Goal: Answer question/provide support: Share knowledge or assist other users

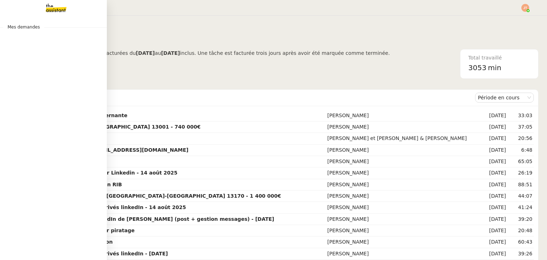
click at [58, 4] on img at bounding box center [50, 8] width 55 height 16
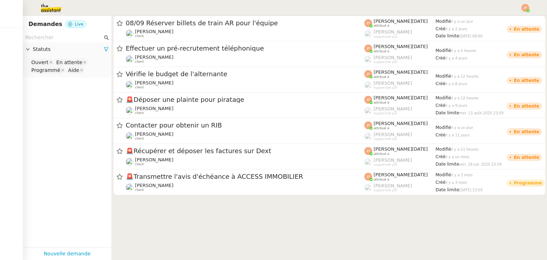
click at [68, 37] on input "text" at bounding box center [63, 37] width 77 height 8
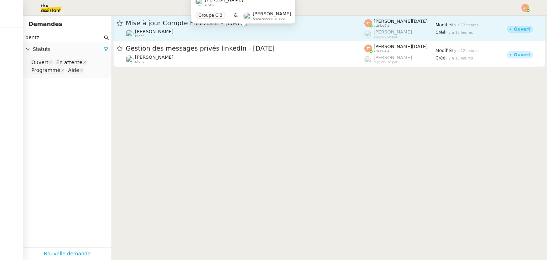
type input "bentz"
click at [154, 32] on span "[PERSON_NAME]" at bounding box center [154, 31] width 38 height 5
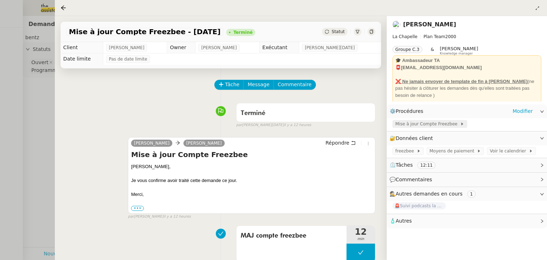
click at [421, 128] on span "Mise à jour Compte Freezbee" at bounding box center [427, 123] width 65 height 7
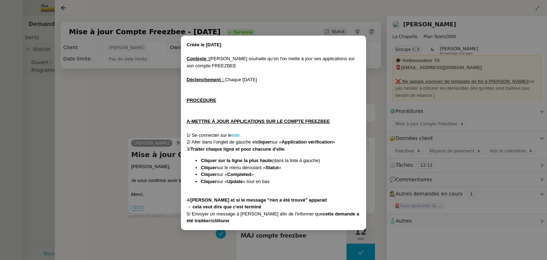
click at [236, 135] on strong "site" at bounding box center [236, 135] width 8 height 5
click at [104, 112] on nz-modal-container "Créée le [DATE] Contexte : [PERSON_NAME] souhaite qu’on l'on mette à jour ses a…" at bounding box center [273, 130] width 547 height 260
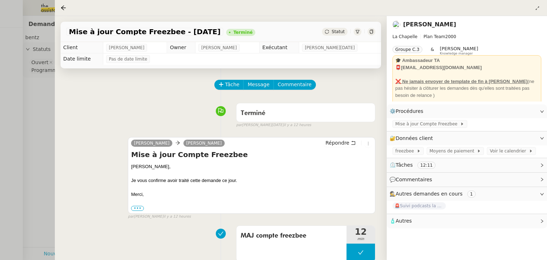
click at [53, 115] on div at bounding box center [273, 130] width 547 height 260
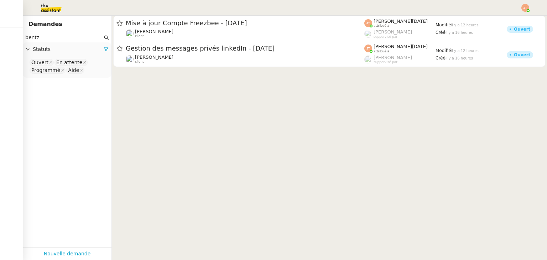
click at [98, 50] on span "Statuts" at bounding box center [68, 49] width 71 height 8
click at [104, 49] on icon at bounding box center [106, 49] width 5 height 5
click at [62, 52] on span "Statuts" at bounding box center [71, 49] width 76 height 8
click at [53, 62] on nz-select-top-control "Please select" at bounding box center [66, 62] width 77 height 9
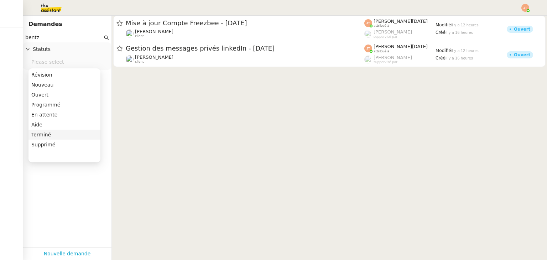
click at [55, 132] on div "Terminé" at bounding box center [64, 134] width 66 height 6
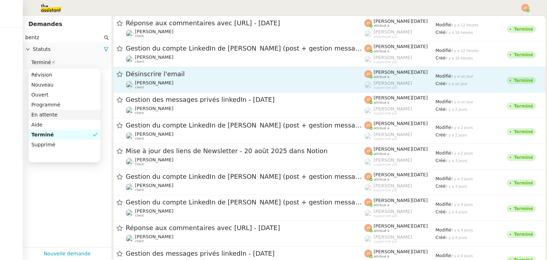
click at [172, 79] on div "Désinscrire l'email [PERSON_NAME] client" at bounding box center [245, 80] width 239 height 20
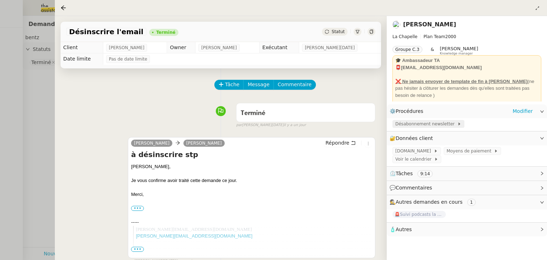
click at [412, 126] on span "Désabonnement newsletter" at bounding box center [426, 123] width 62 height 7
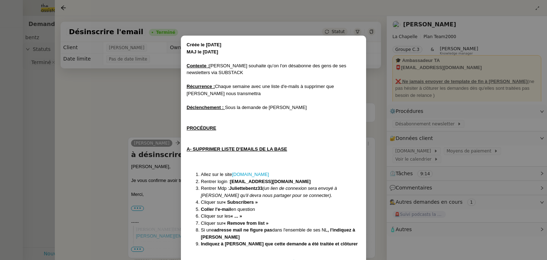
click at [46, 104] on nz-modal-container "Créée le [DATE] MAJ le [DATE] Contexte : [PERSON_NAME] souhaite qu’on l'on désa…" at bounding box center [273, 130] width 547 height 260
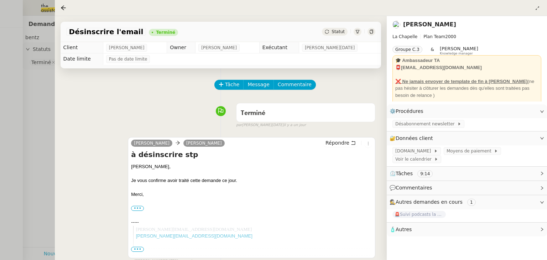
click at [46, 104] on div at bounding box center [273, 130] width 547 height 260
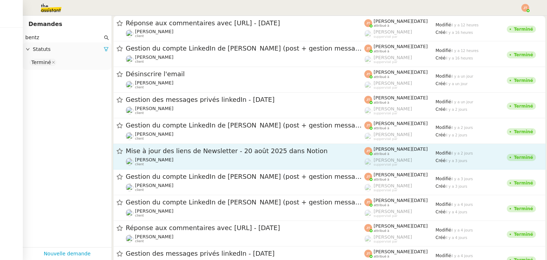
click at [160, 152] on span "Mise à jour des liens de Newsletter - 20 août 2025 dans Notion" at bounding box center [245, 151] width 239 height 6
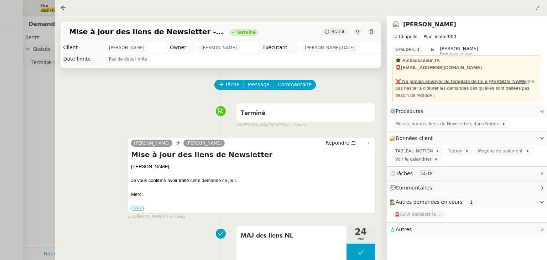
click at [42, 119] on div at bounding box center [273, 130] width 547 height 260
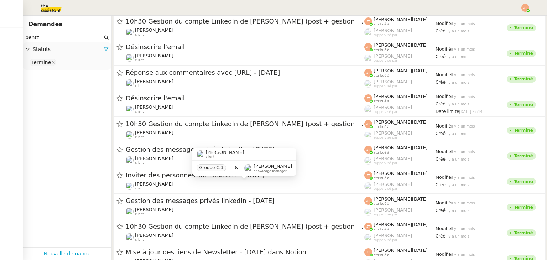
scroll to position [1868, 0]
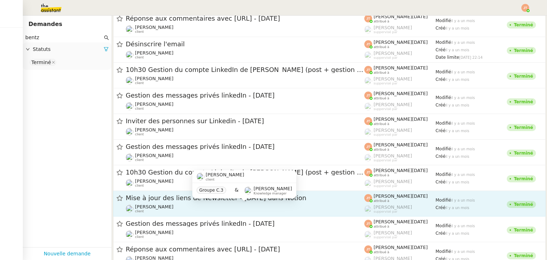
click at [180, 204] on div "[PERSON_NAME] client" at bounding box center [245, 208] width 239 height 9
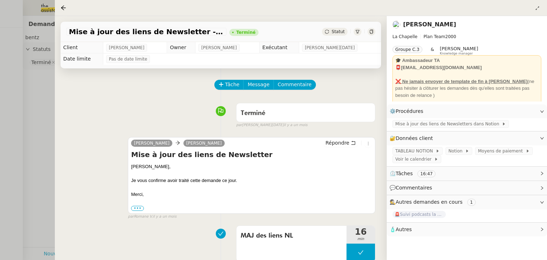
click at [45, 183] on div at bounding box center [273, 130] width 547 height 260
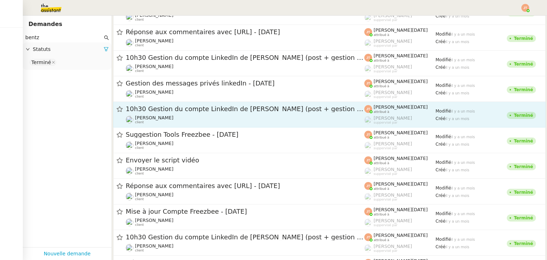
scroll to position [2100, 0]
